Goal: Task Accomplishment & Management: Manage account settings

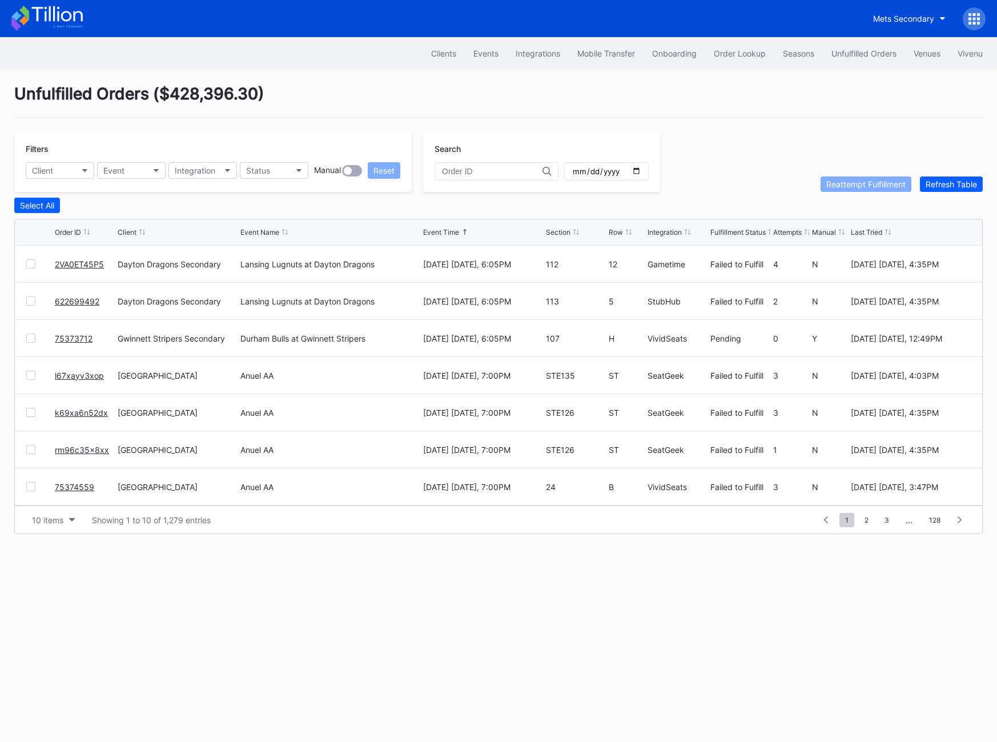
click at [75, 261] on link "2VA0ET45P5" at bounding box center [79, 264] width 49 height 10
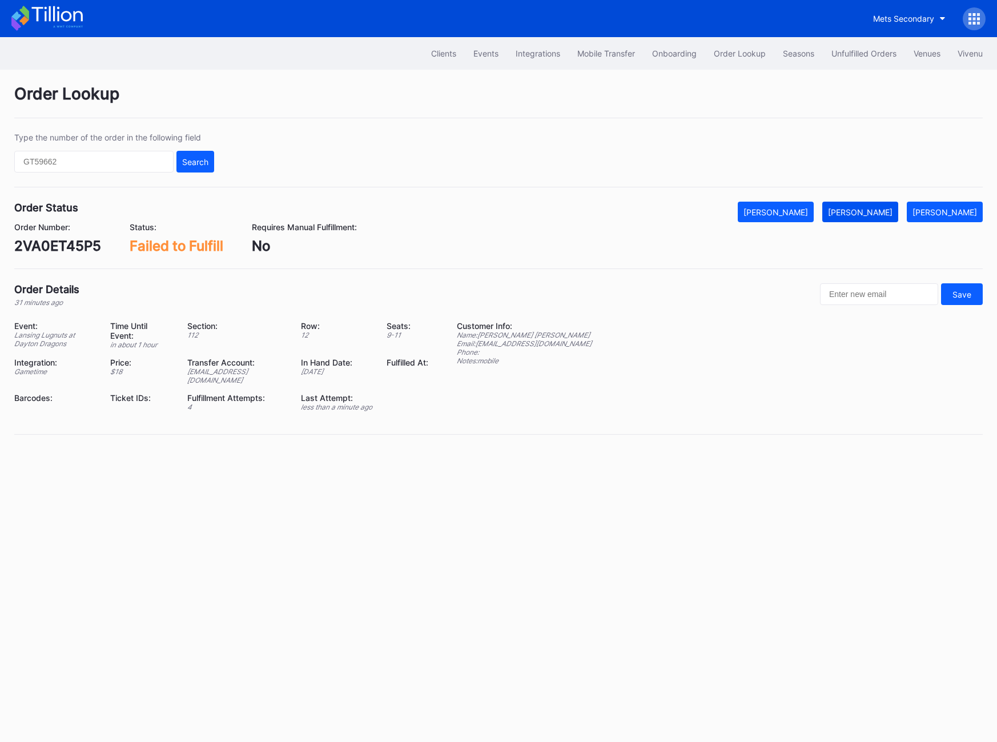
click at [893, 209] on div "[PERSON_NAME]" at bounding box center [860, 212] width 65 height 10
click at [75, 244] on div "2VA0ET45P5" at bounding box center [57, 246] width 87 height 17
copy div "2VA0ET45P5"
click at [862, 64] on div "Clients Events Integrations Mobile Transfer Onboarding Order Lookup Seasons Unf…" at bounding box center [498, 53] width 997 height 33
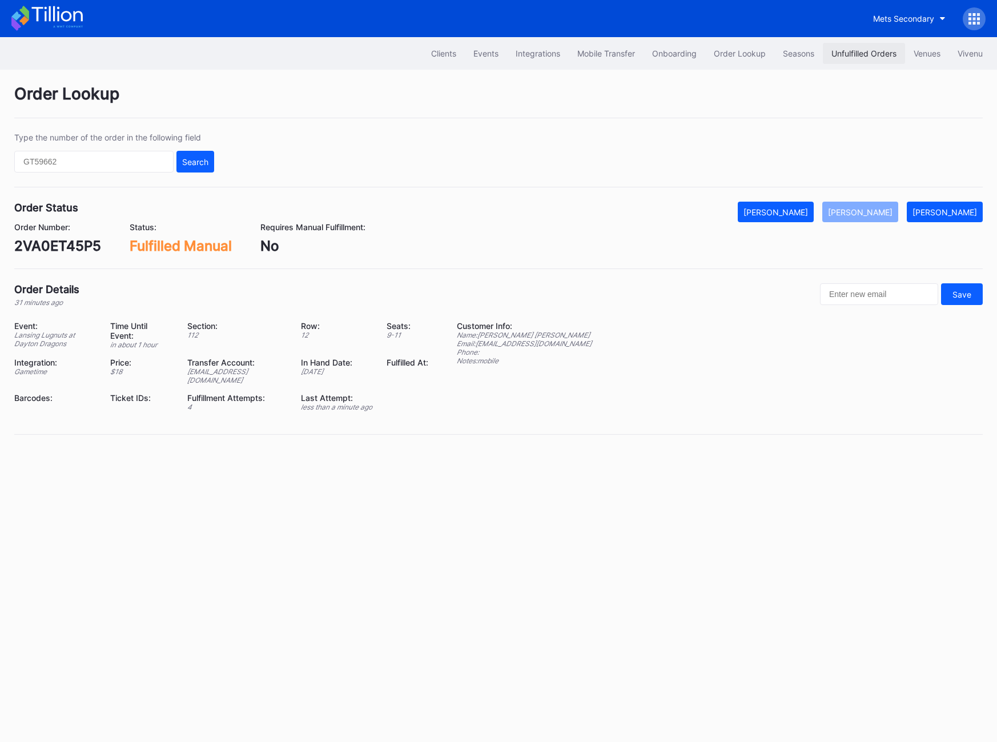
click at [853, 46] on button "Unfulfilled Orders" at bounding box center [864, 53] width 82 height 21
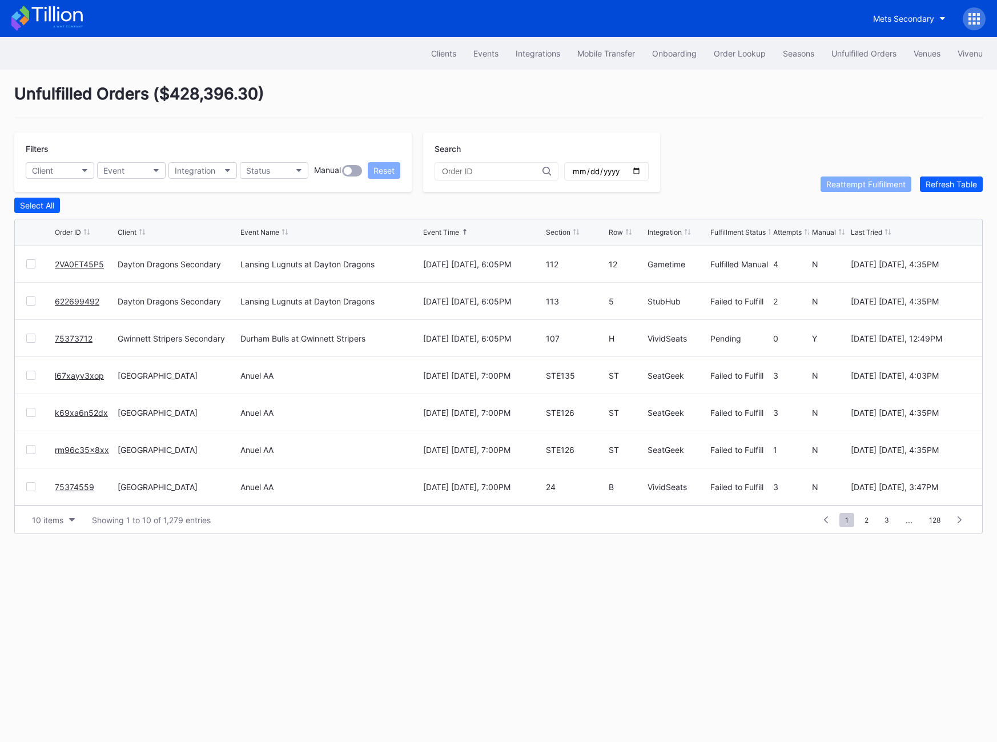
click at [71, 301] on link "622699492" at bounding box center [77, 301] width 45 height 10
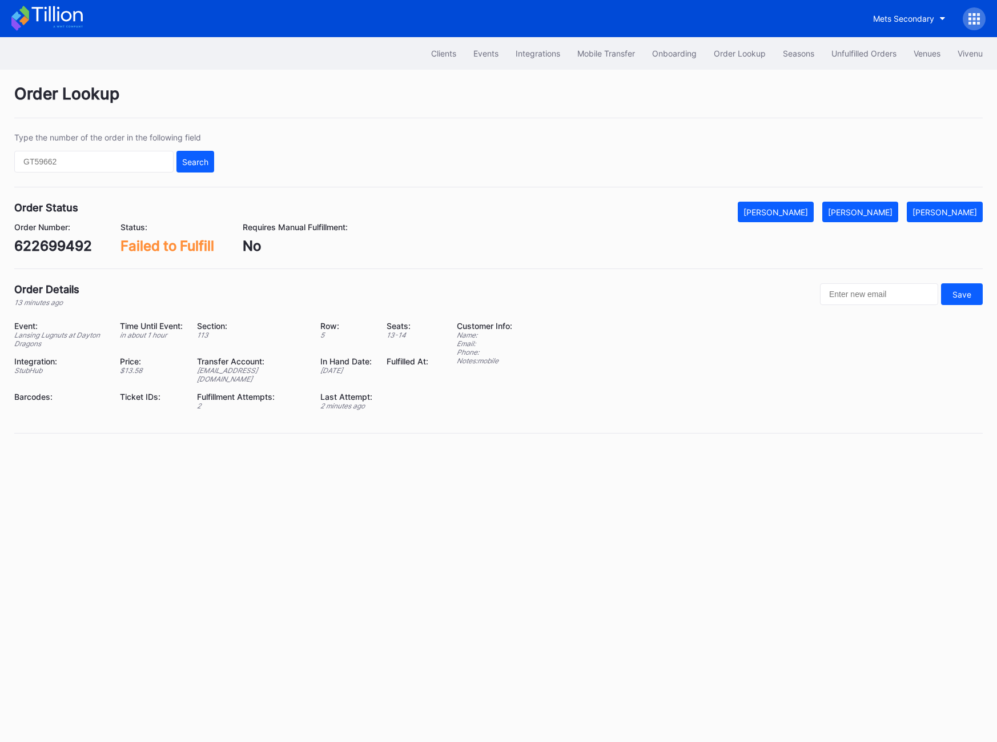
click at [54, 250] on div "622699492" at bounding box center [53, 246] width 78 height 17
copy div "622699492"
click at [878, 209] on div "[PERSON_NAME]" at bounding box center [860, 212] width 65 height 10
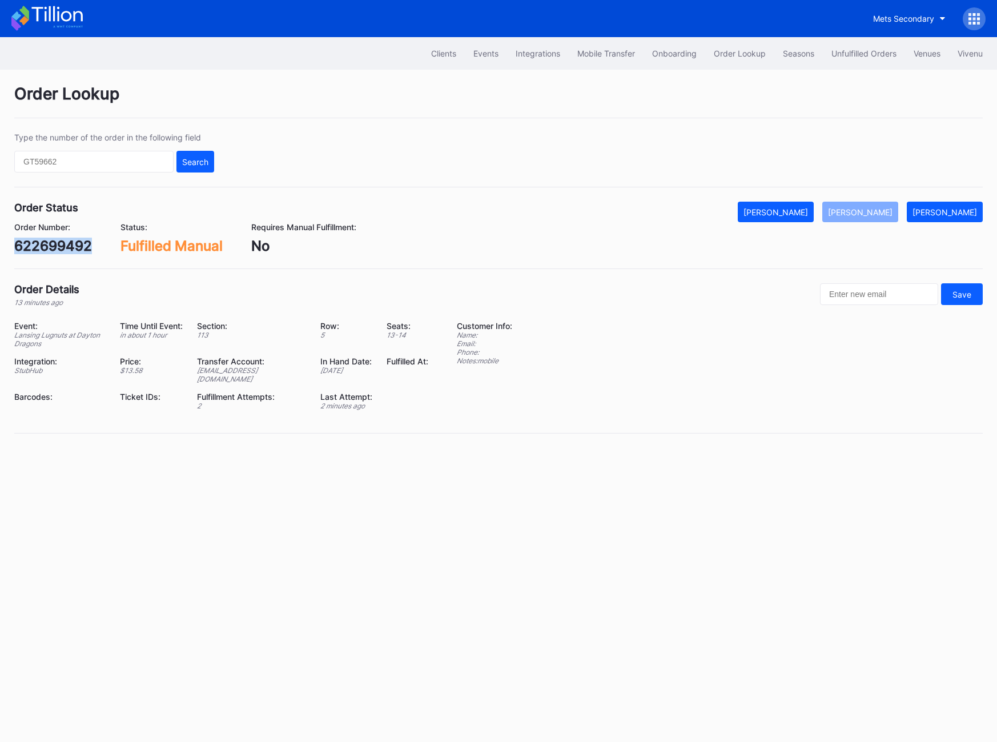
click at [47, 252] on div "622699492" at bounding box center [53, 246] width 78 height 17
